Goal: Task Accomplishment & Management: Manage account settings

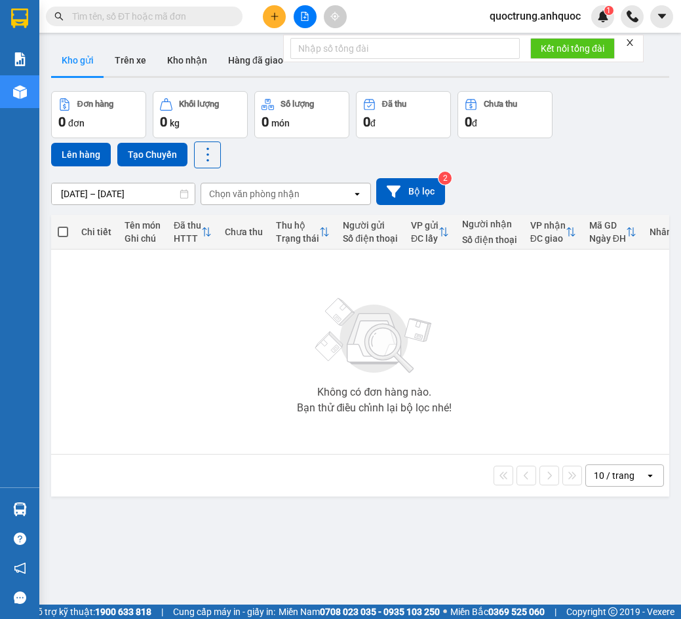
click at [633, 43] on icon "close" at bounding box center [629, 42] width 9 height 9
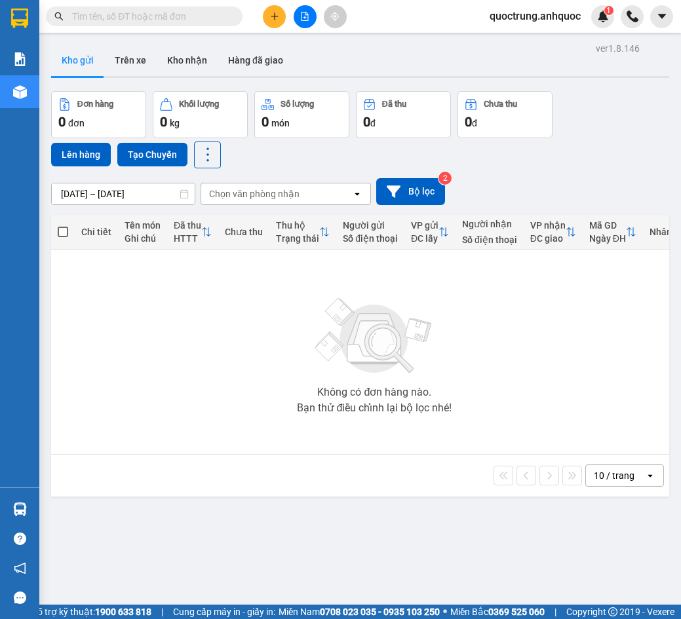
click at [560, 22] on span "quoctrung.anhquoc" at bounding box center [535, 16] width 112 height 16
click at [549, 42] on span "Đăng xuất" at bounding box center [540, 40] width 86 height 14
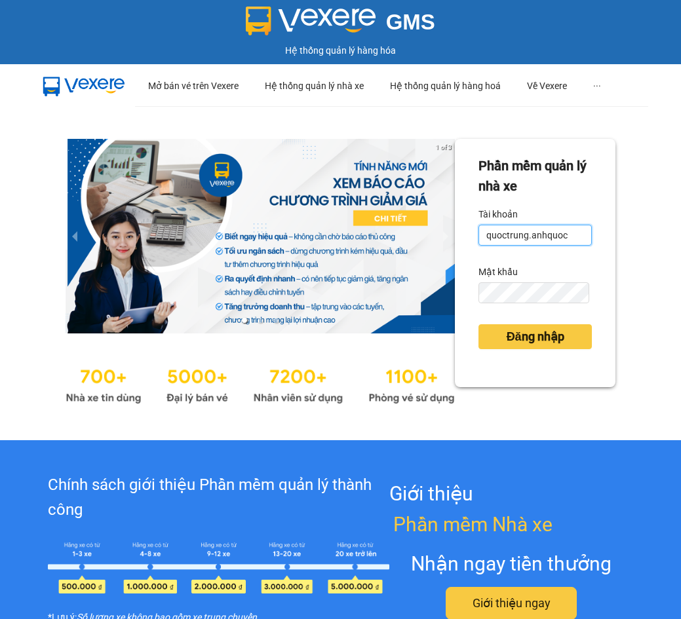
click at [565, 240] on input "quoctrung.anhquoc" at bounding box center [534, 235] width 113 height 21
type input "minhnhut.anhquoc"
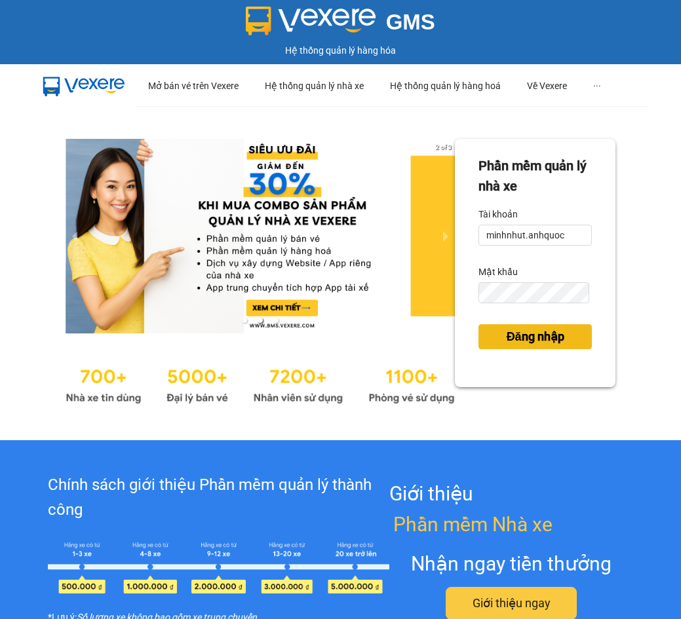
click at [554, 336] on span "Đăng nhập" at bounding box center [536, 337] width 58 height 18
